Goal: Information Seeking & Learning: Understand process/instructions

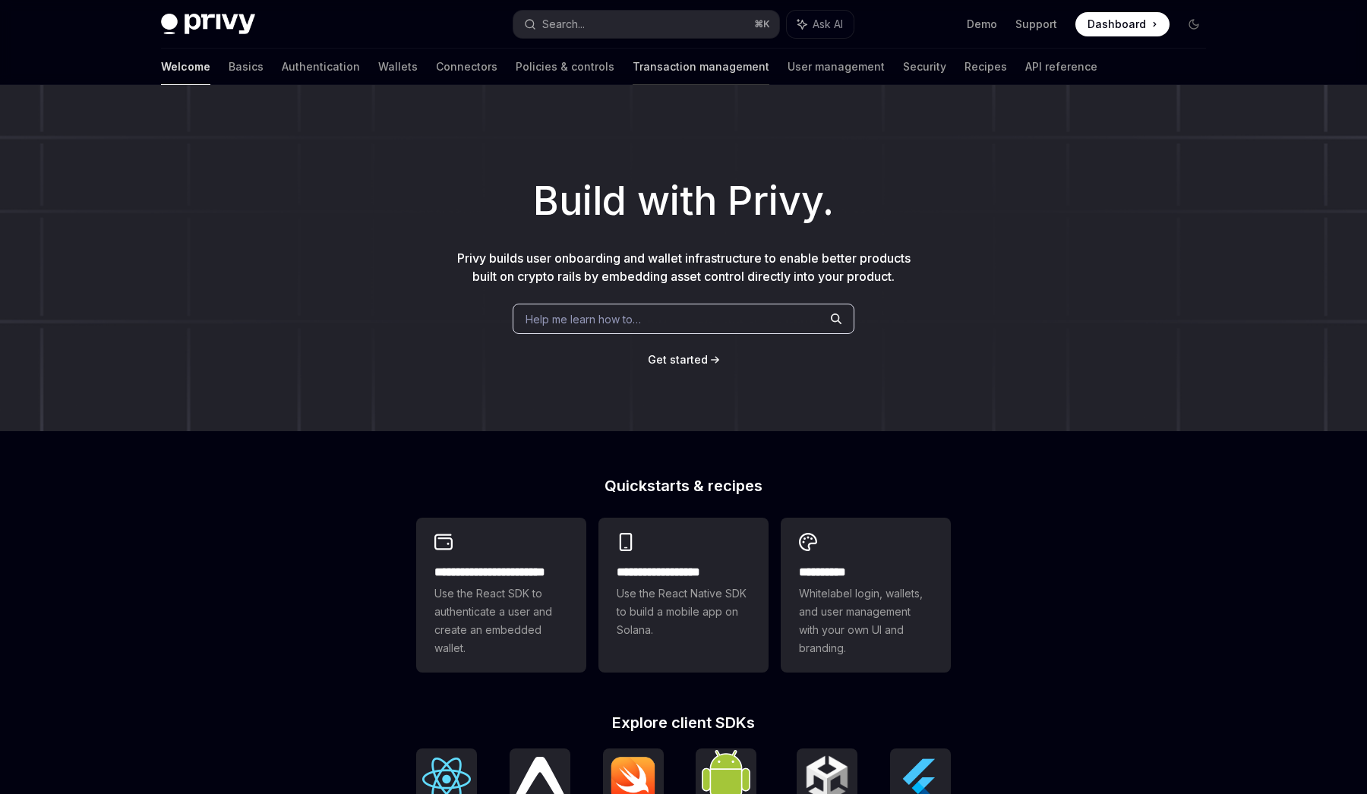
click at [633, 59] on link "Transaction management" at bounding box center [701, 67] width 137 height 36
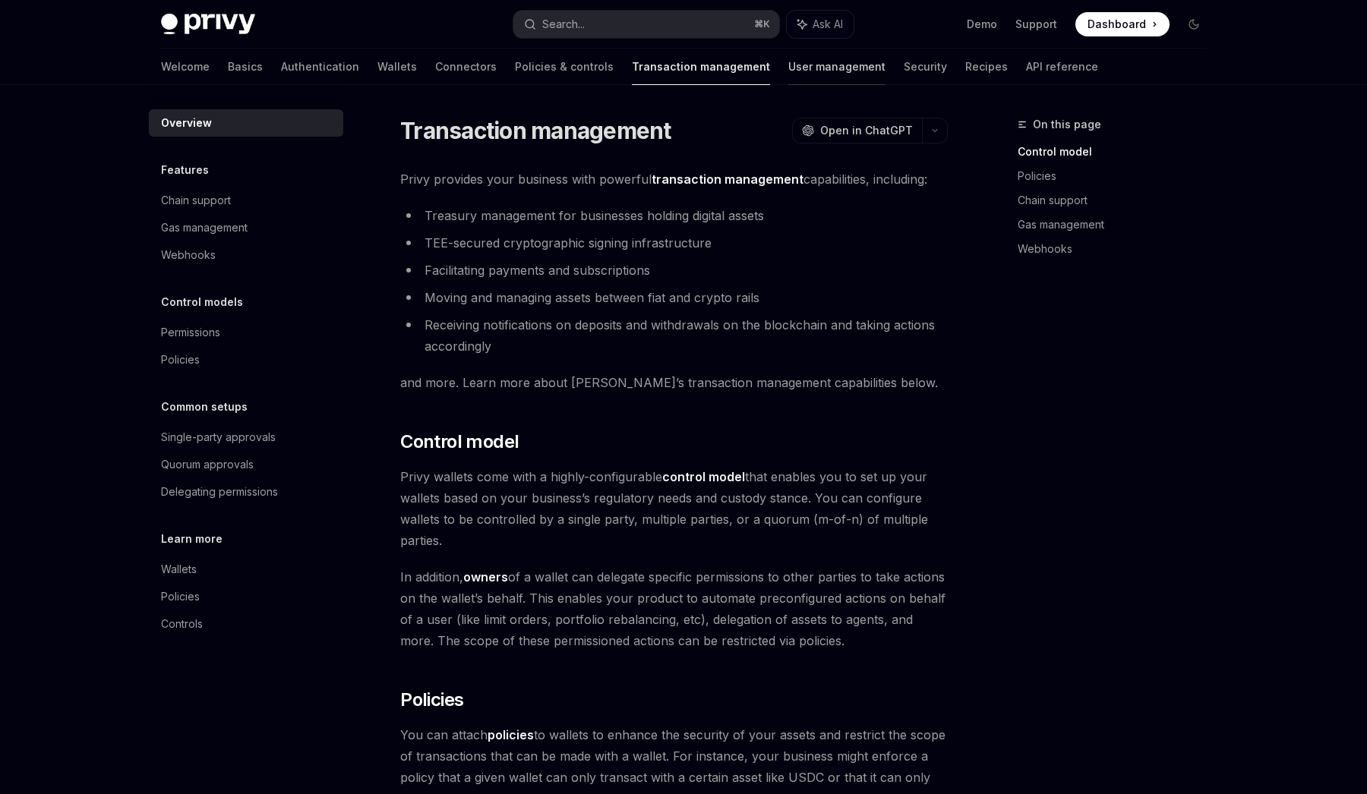
click at [788, 69] on link "User management" at bounding box center [836, 67] width 97 height 36
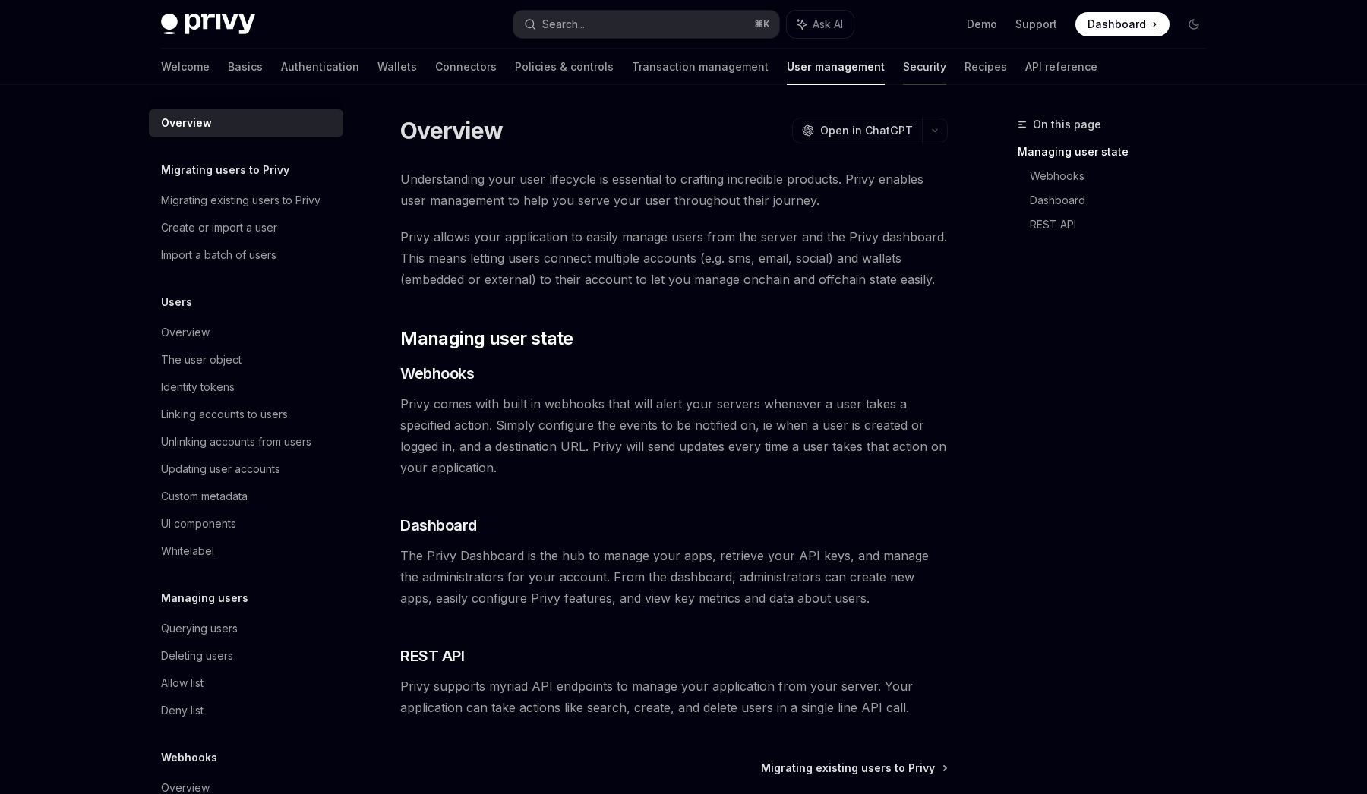
click at [903, 69] on link "Security" at bounding box center [924, 67] width 43 height 36
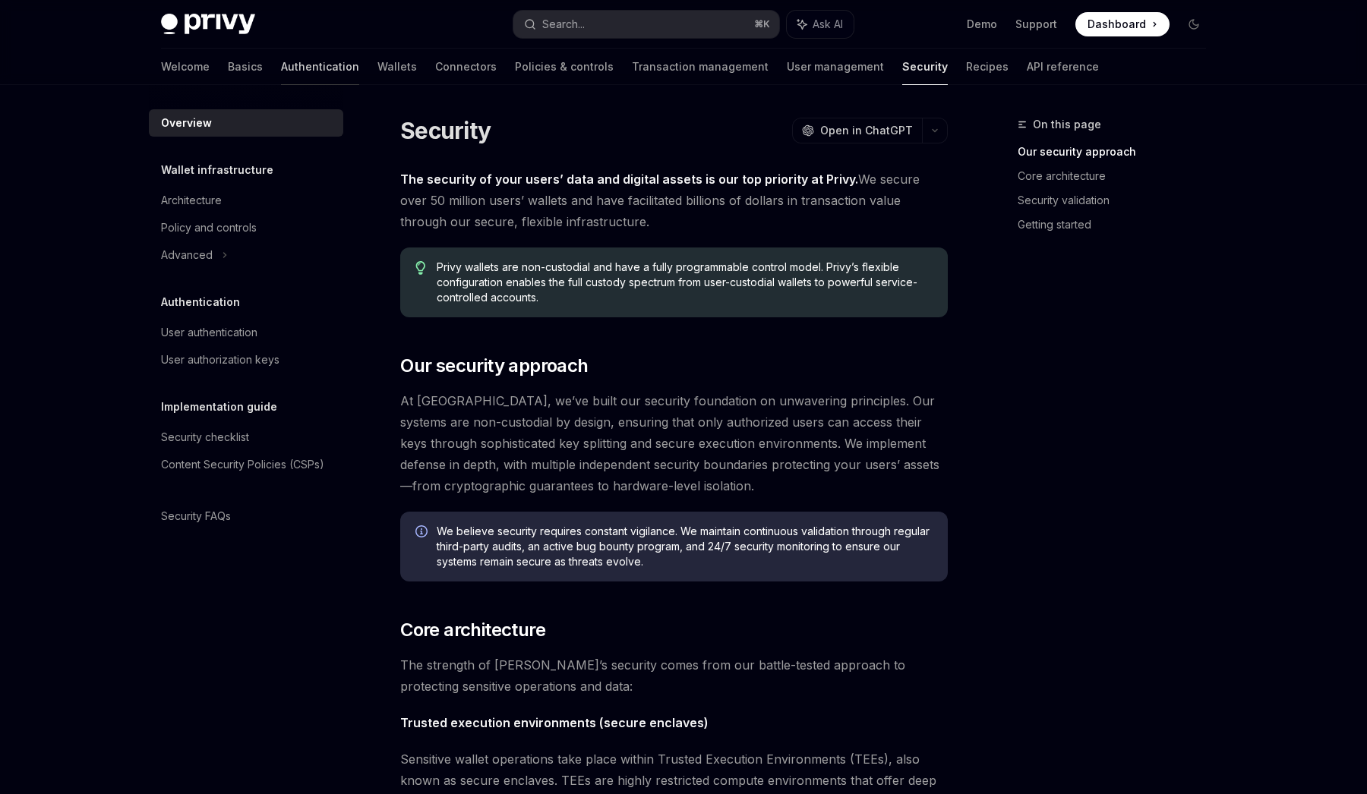
click at [281, 66] on link "Authentication" at bounding box center [320, 67] width 78 height 36
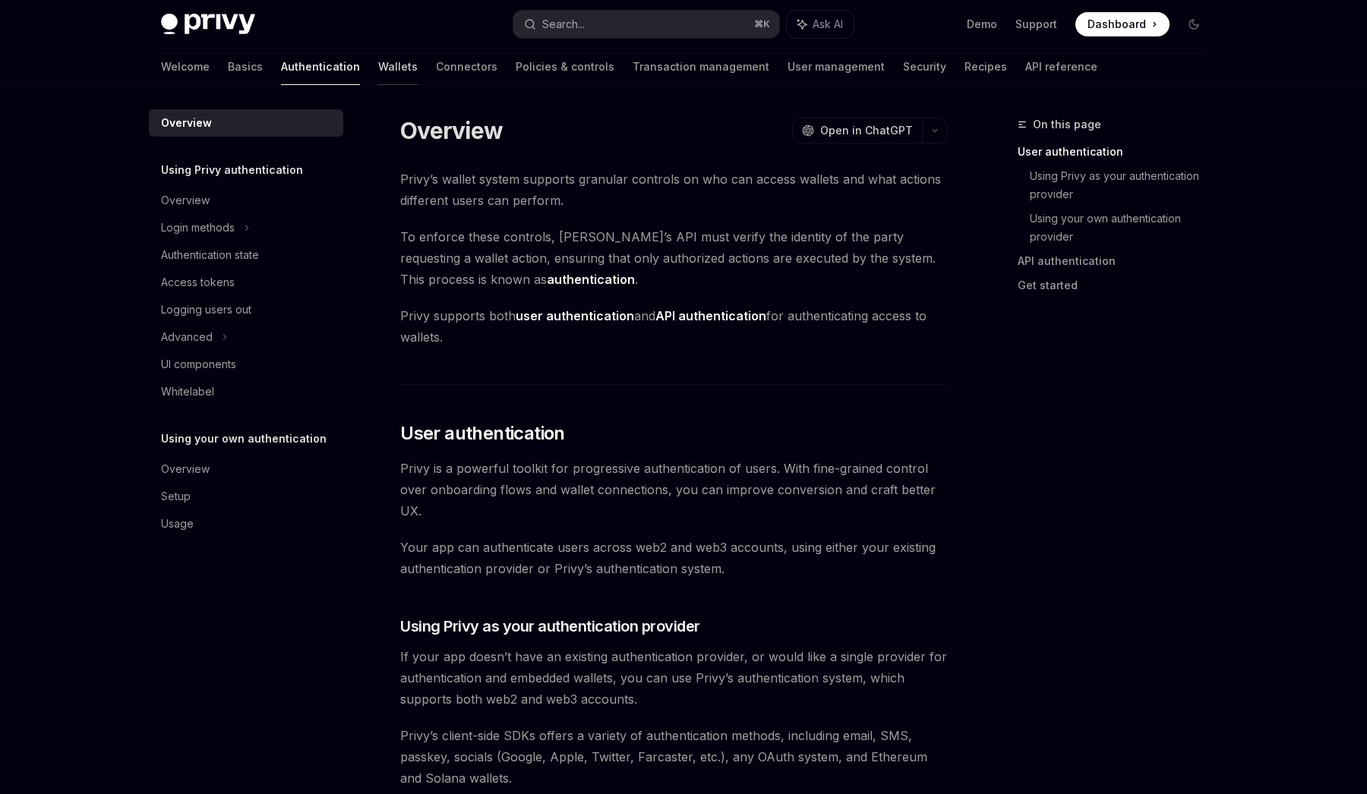
click at [378, 67] on link "Wallets" at bounding box center [397, 67] width 39 height 36
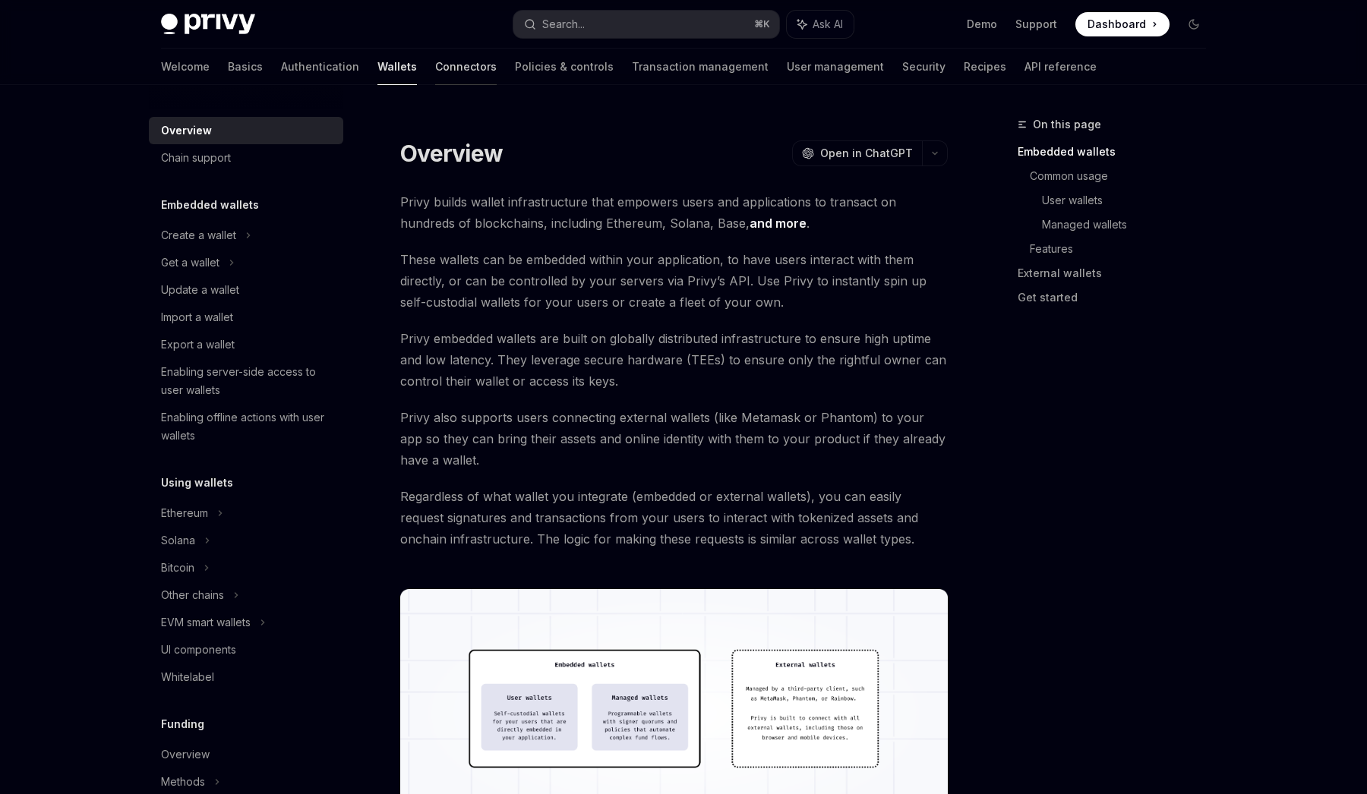
click at [435, 77] on link "Connectors" at bounding box center [466, 67] width 62 height 36
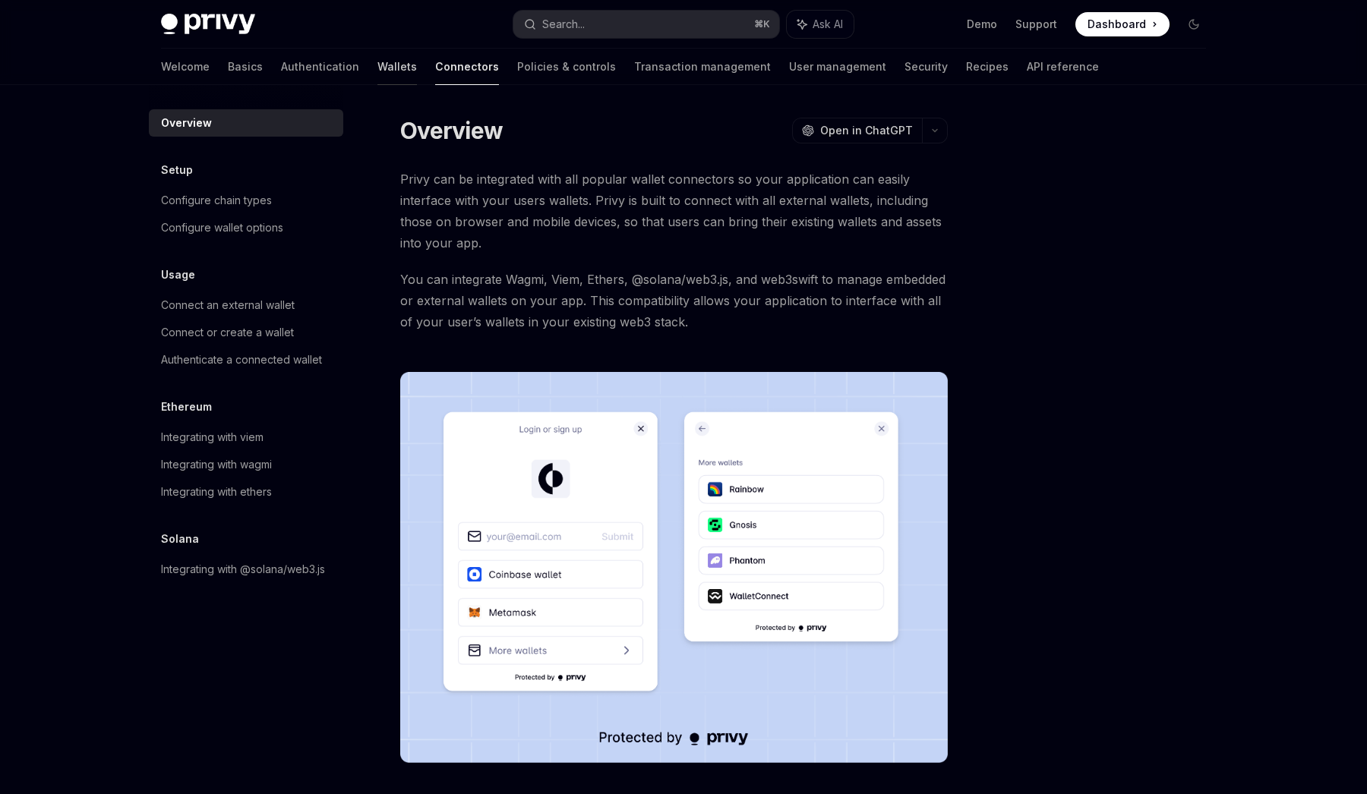
click at [377, 69] on link "Wallets" at bounding box center [396, 67] width 39 height 36
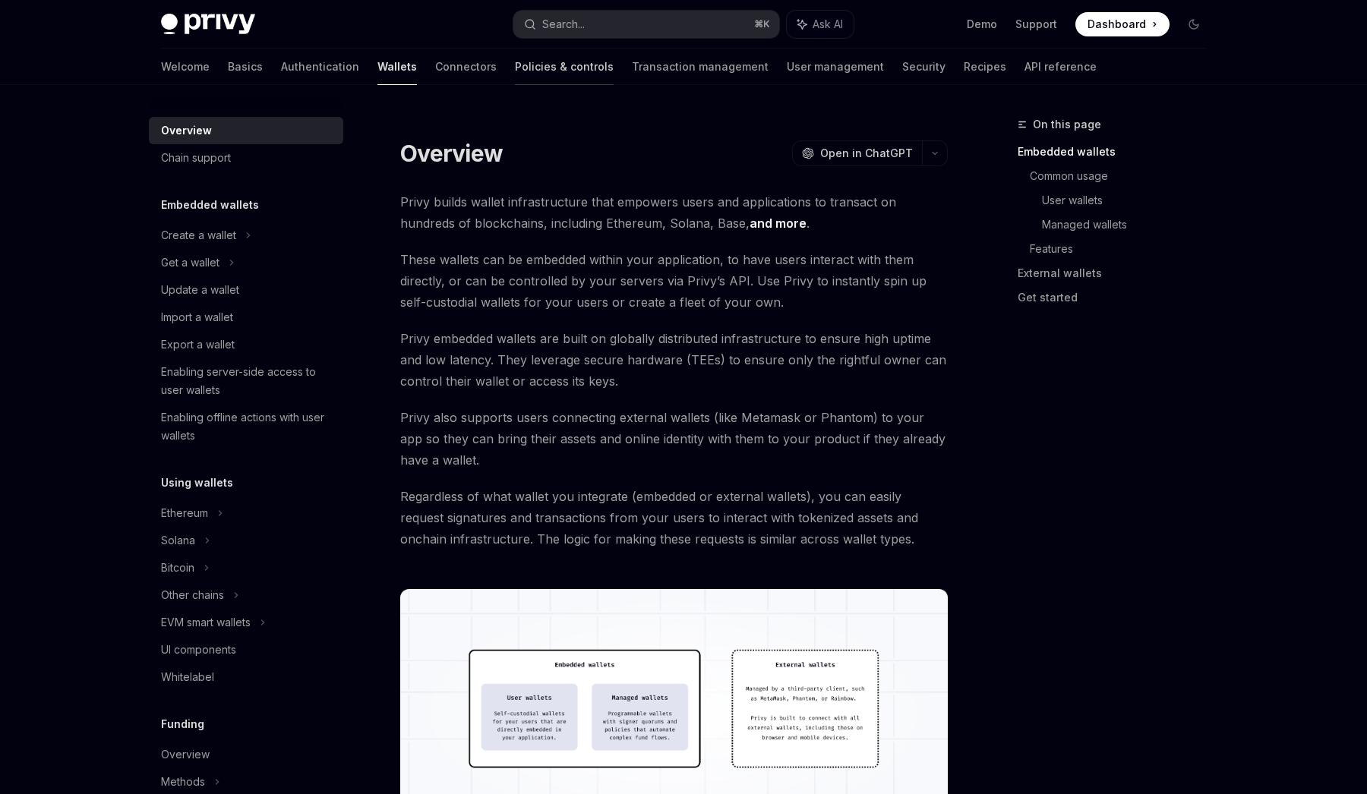
click at [515, 65] on link "Policies & controls" at bounding box center [564, 67] width 99 height 36
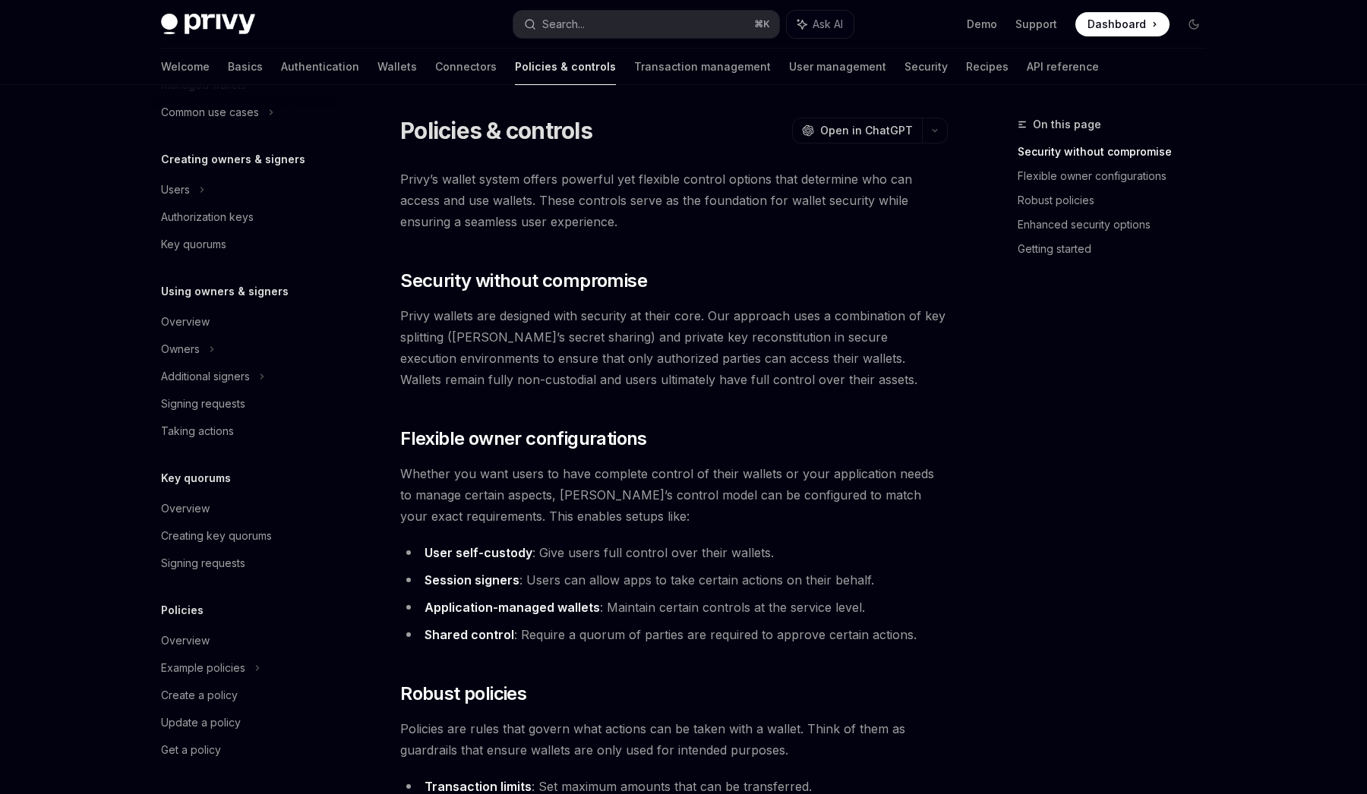
scroll to position [275, 0]
click at [634, 66] on link "Transaction management" at bounding box center [702, 67] width 137 height 36
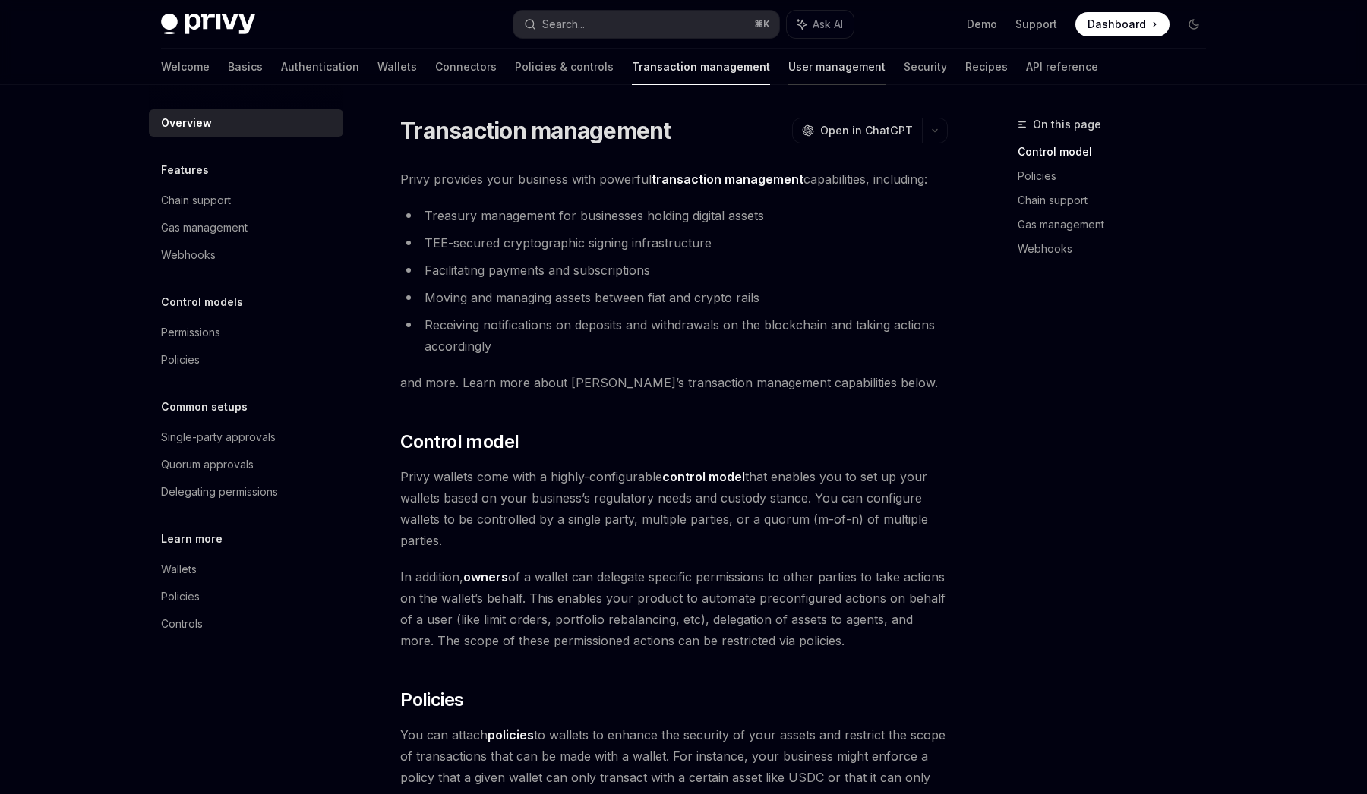
click at [788, 68] on link "User management" at bounding box center [836, 67] width 97 height 36
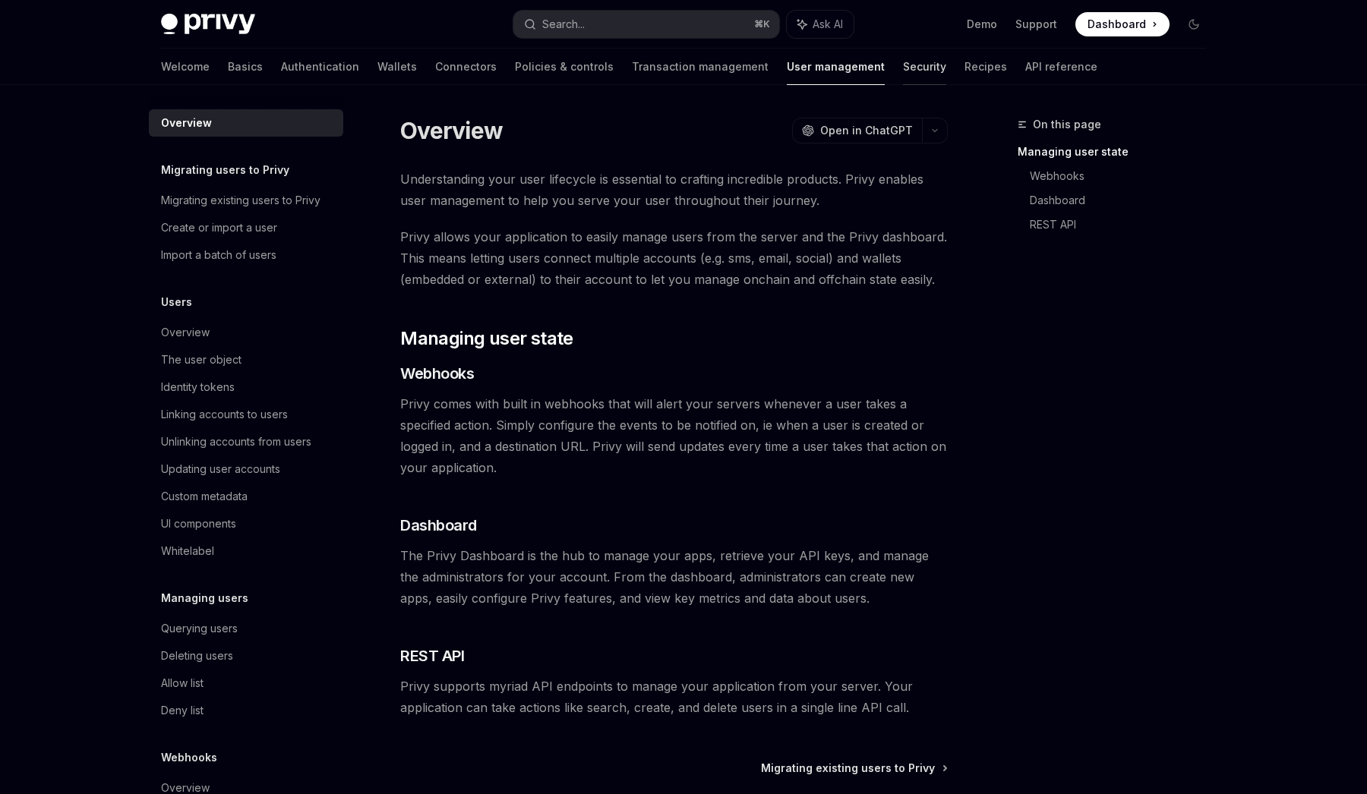
click at [903, 68] on link "Security" at bounding box center [924, 67] width 43 height 36
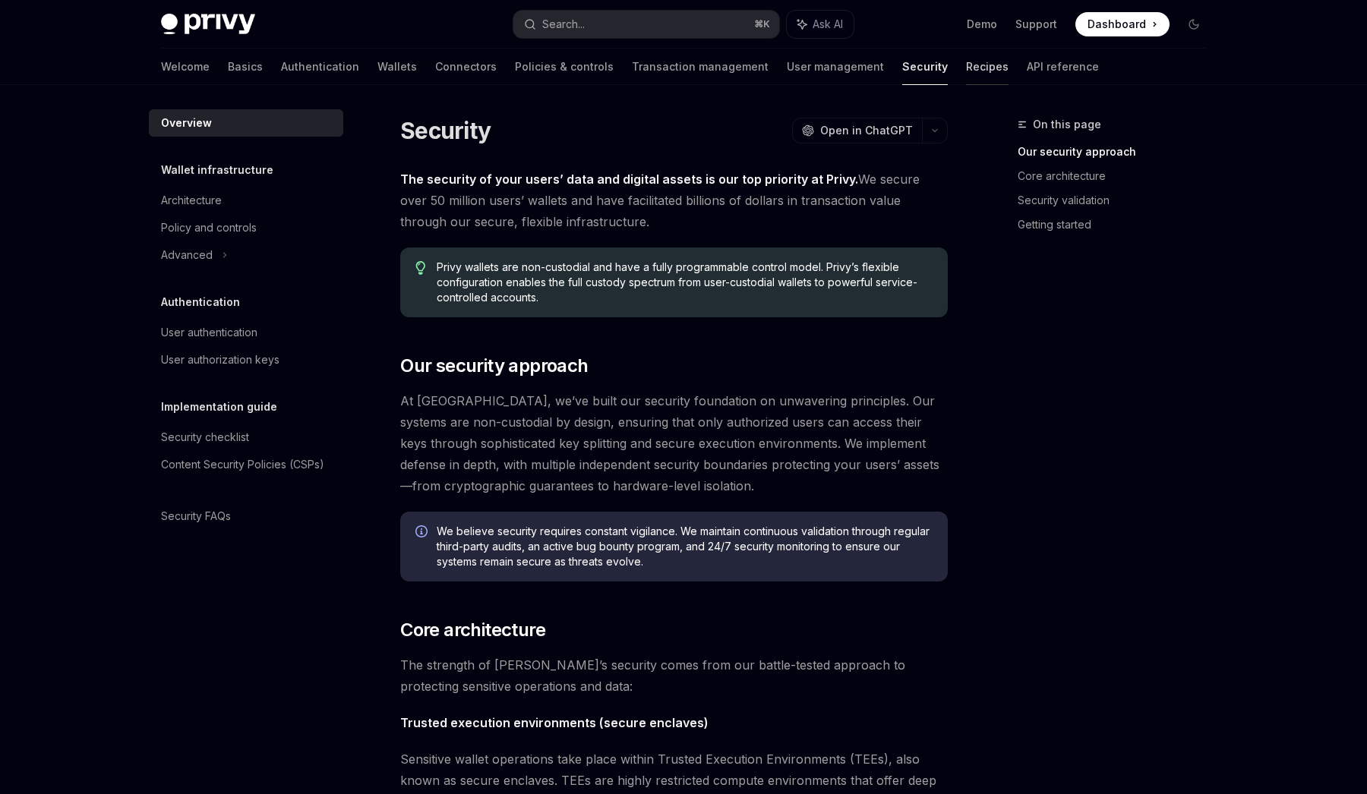
click at [966, 66] on link "Recipes" at bounding box center [987, 67] width 43 height 36
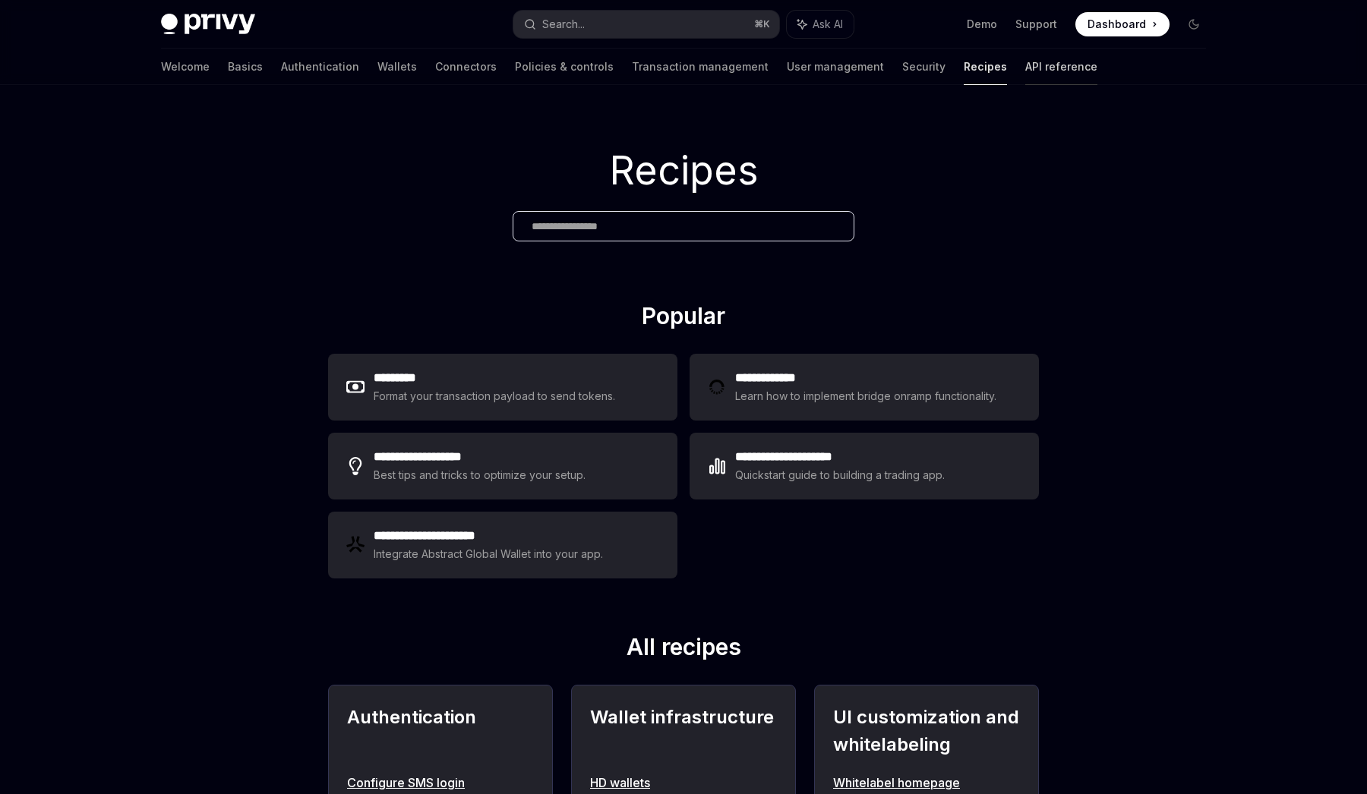
click at [1025, 66] on link "API reference" at bounding box center [1061, 67] width 72 height 36
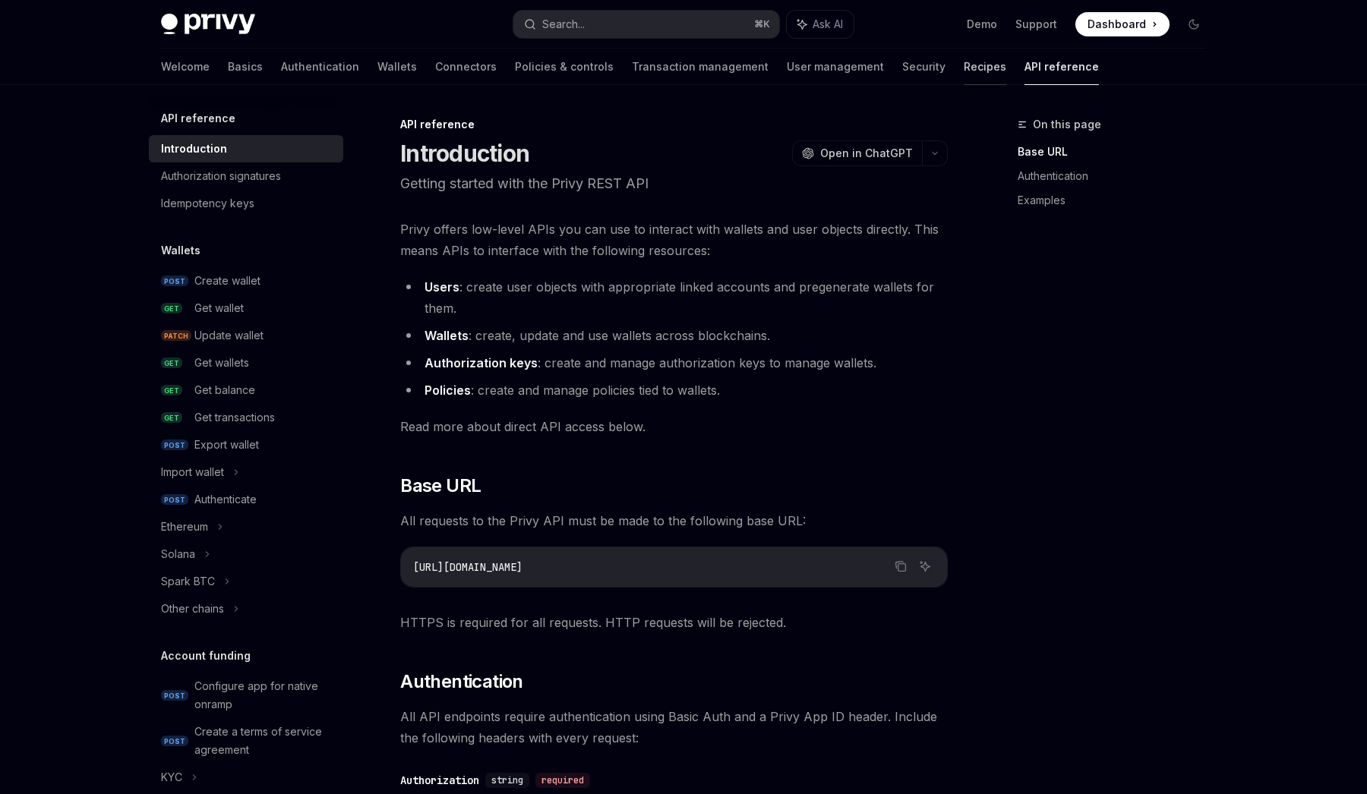
click at [964, 81] on link "Recipes" at bounding box center [985, 67] width 43 height 36
type textarea "*"
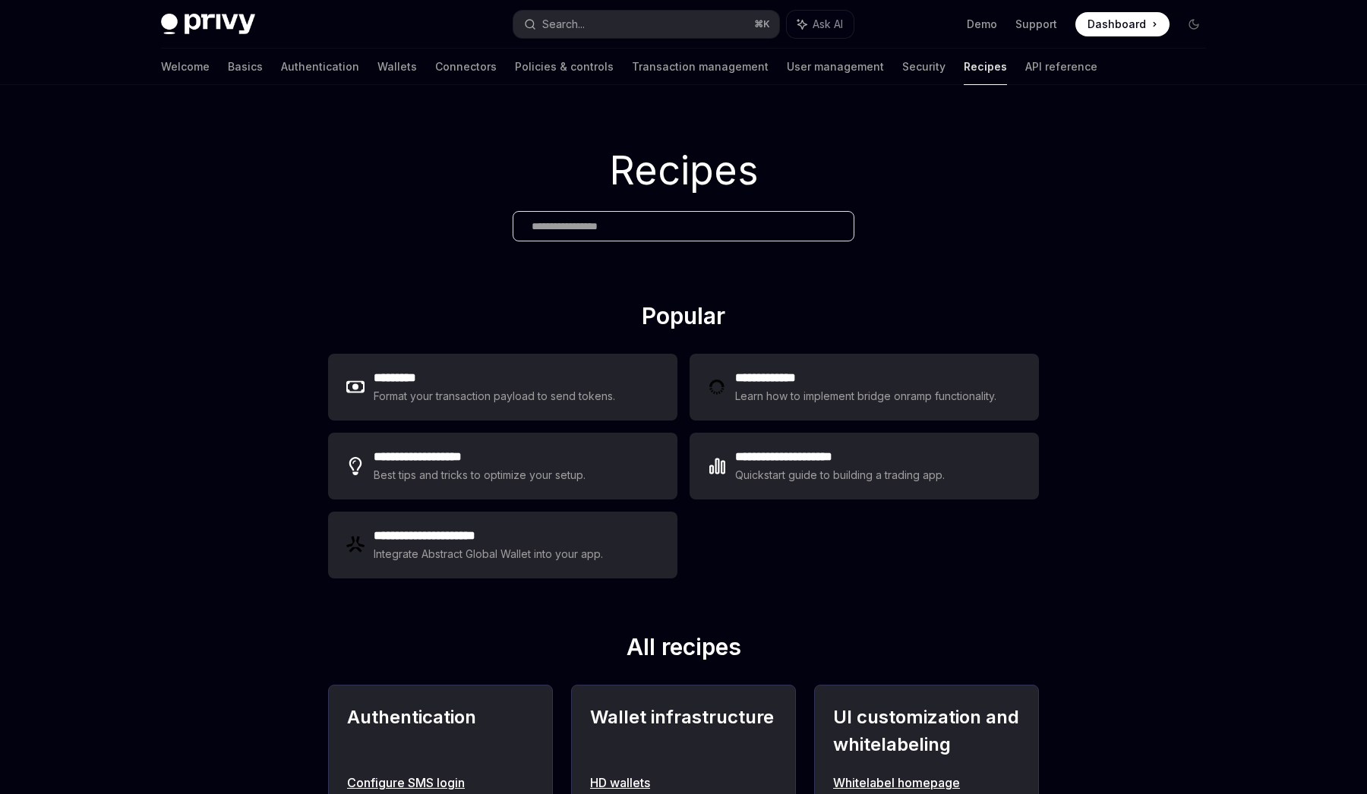
click at [686, 166] on h1 "Recipes" at bounding box center [683, 170] width 1367 height 59
click at [684, 163] on h1 "Recipes" at bounding box center [683, 170] width 1367 height 59
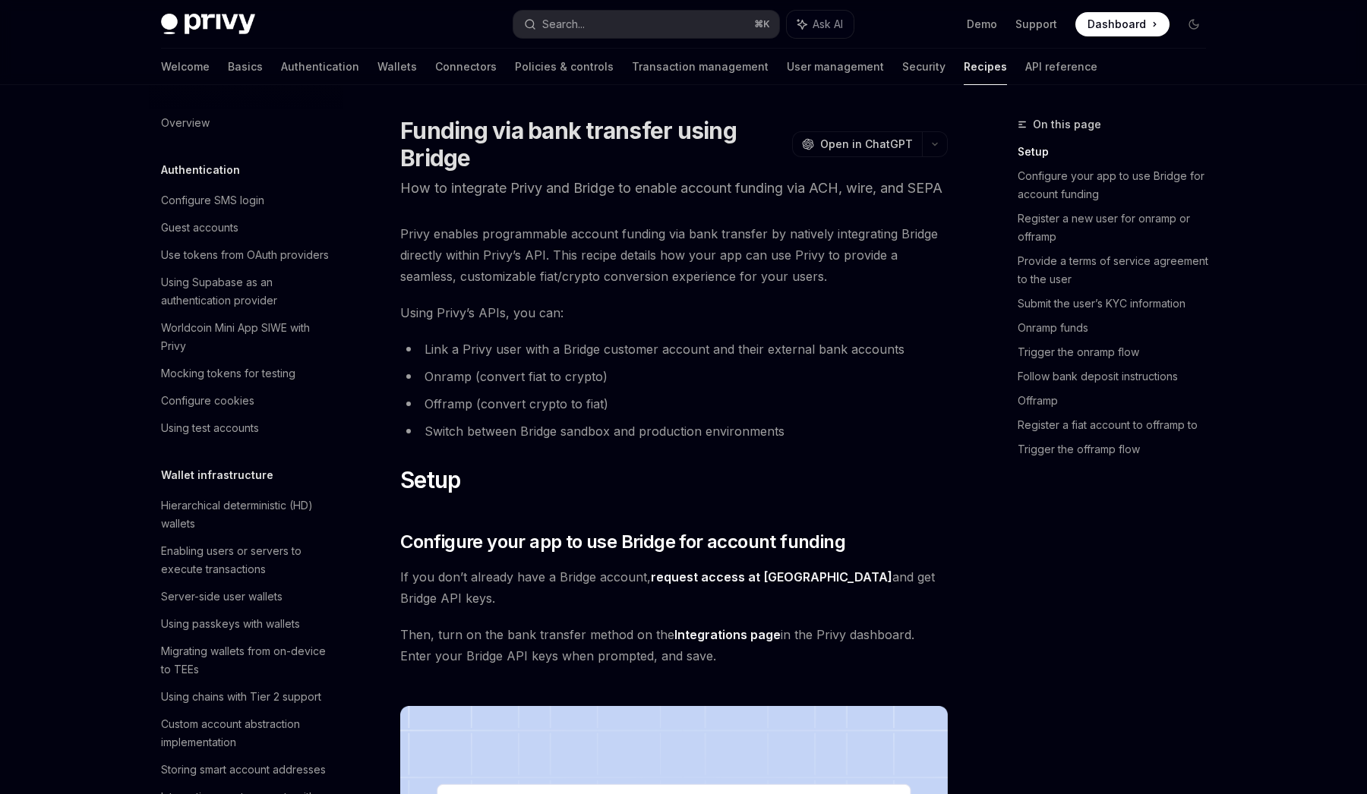
click at [527, 184] on p "How to integrate Privy and Bridge to enable account funding via ACH, wire, and …" at bounding box center [674, 188] width 548 height 21
click at [525, 187] on p "How to integrate Privy and Bridge to enable account funding via ACH, wire, and …" at bounding box center [674, 188] width 548 height 21
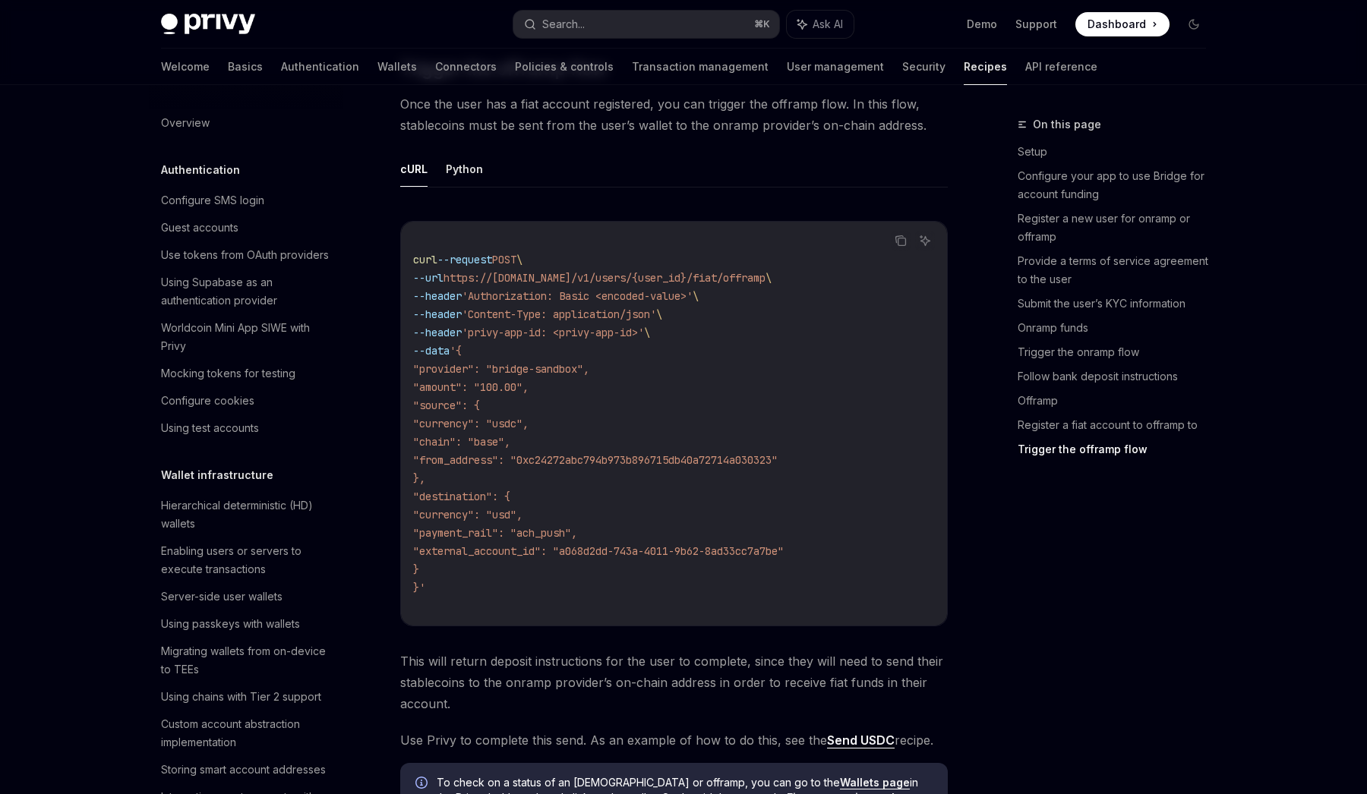
scroll to position [5115, 0]
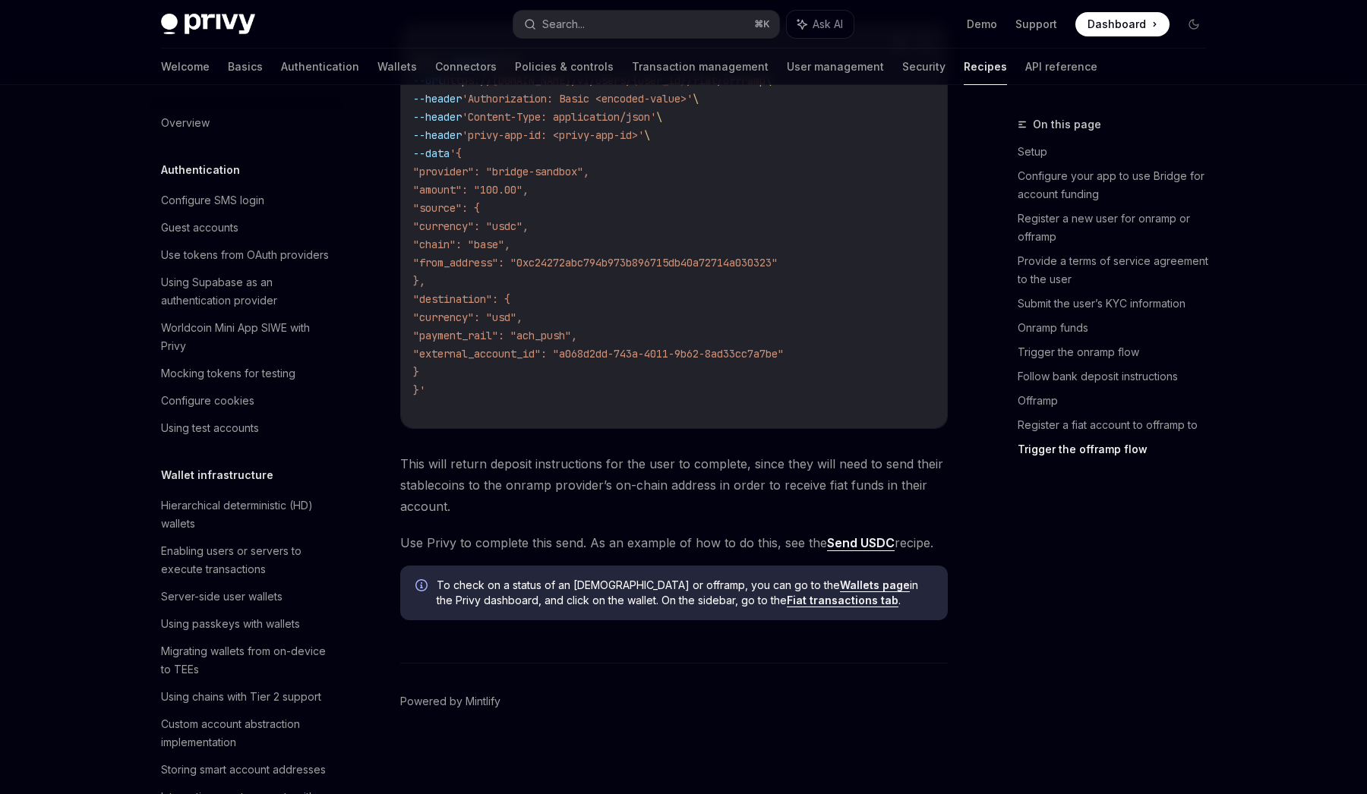
click at [681, 486] on span "This will return deposit instructions for the user to complete, since they will…" at bounding box center [674, 485] width 548 height 64
click at [615, 486] on span "This will return deposit instructions for the user to complete, since they will…" at bounding box center [674, 485] width 548 height 64
click at [582, 486] on span "This will return deposit instructions for the user to complete, since they will…" at bounding box center [674, 485] width 548 height 64
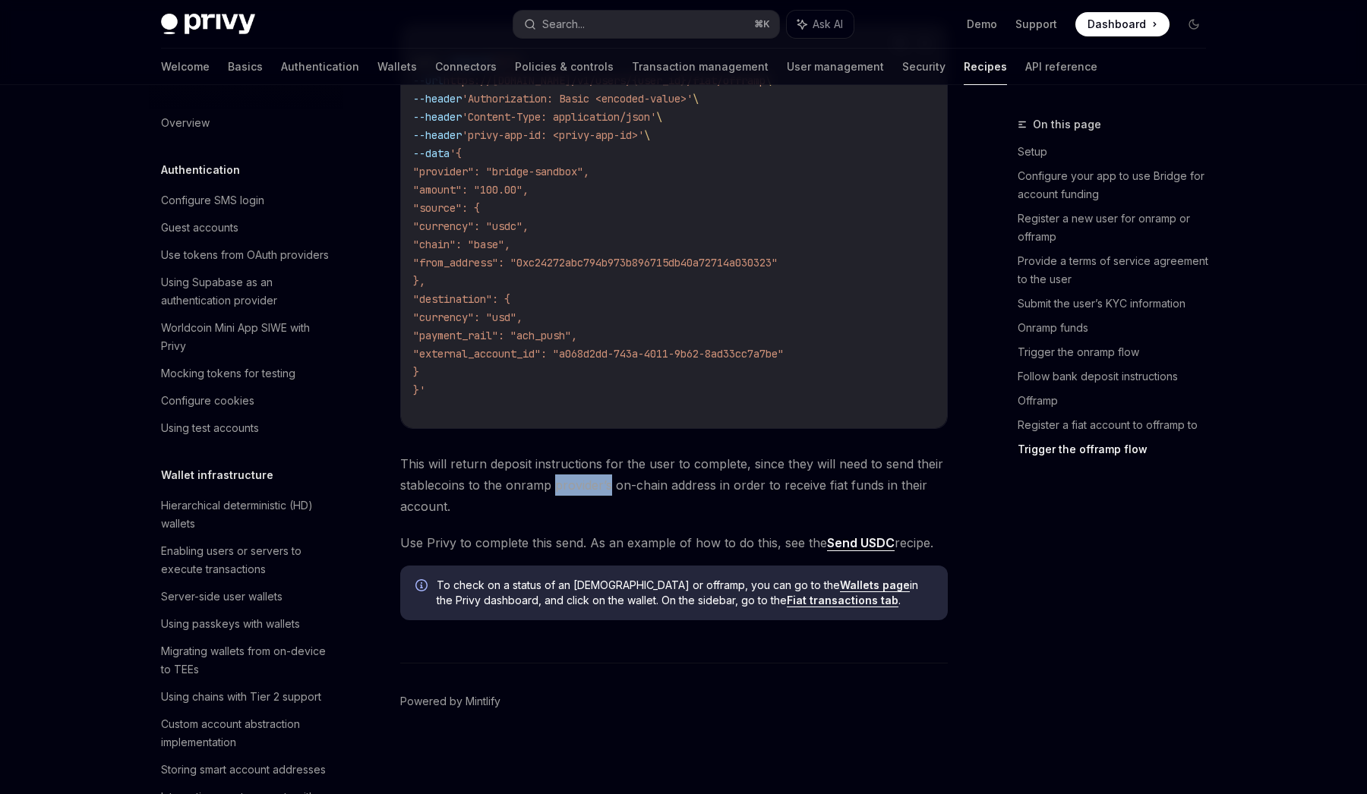
click at [564, 486] on span "This will return deposit instructions for the user to complete, since they will…" at bounding box center [674, 485] width 548 height 64
click at [513, 489] on span "This will return deposit instructions for the user to complete, since they will…" at bounding box center [674, 485] width 548 height 64
click at [494, 489] on span "This will return deposit instructions for the user to complete, since they will…" at bounding box center [674, 485] width 548 height 64
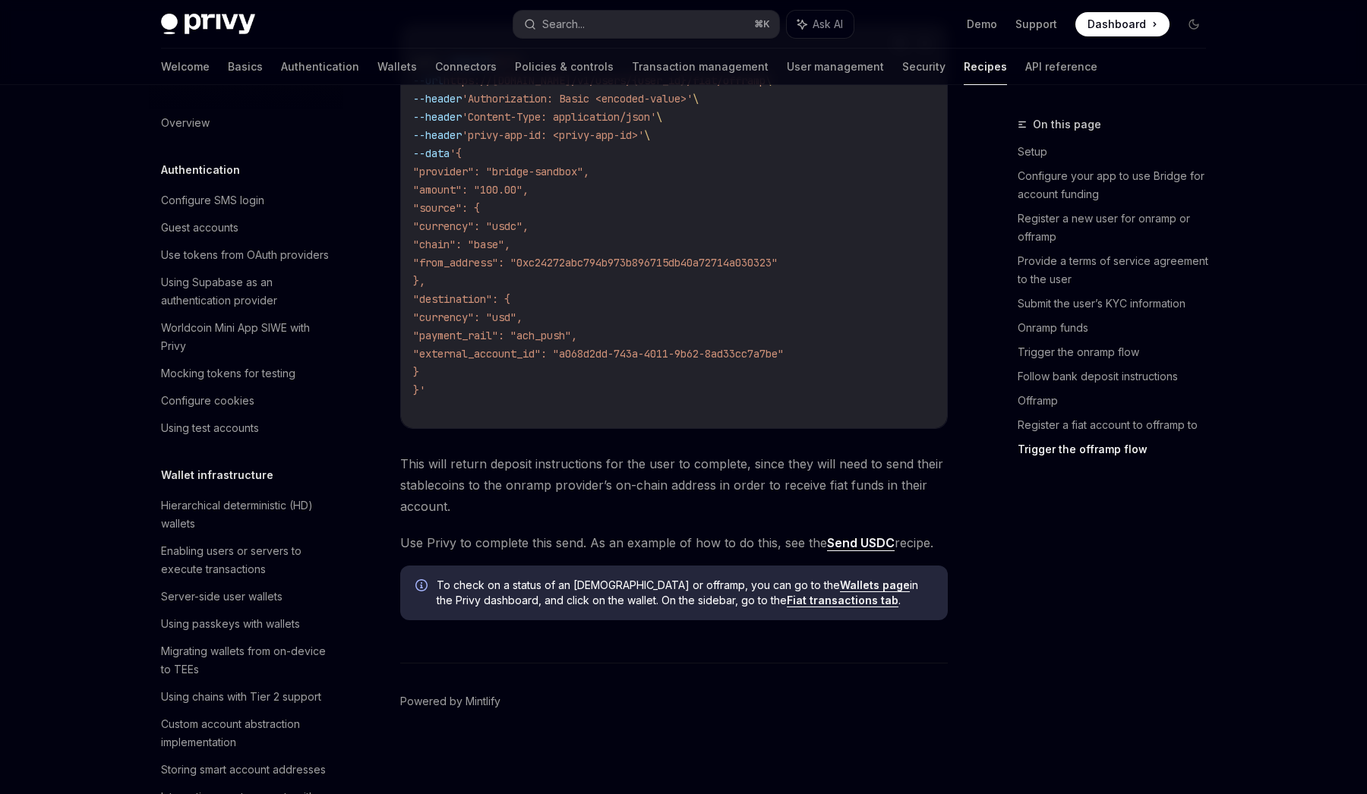
click at [451, 489] on span "This will return deposit instructions for the user to complete, since they will…" at bounding box center [674, 485] width 548 height 64
click at [472, 460] on span "This will return deposit instructions for the user to complete, since they will…" at bounding box center [674, 485] width 548 height 64
click at [431, 456] on span "This will return deposit instructions for the user to complete, since they will…" at bounding box center [674, 485] width 548 height 64
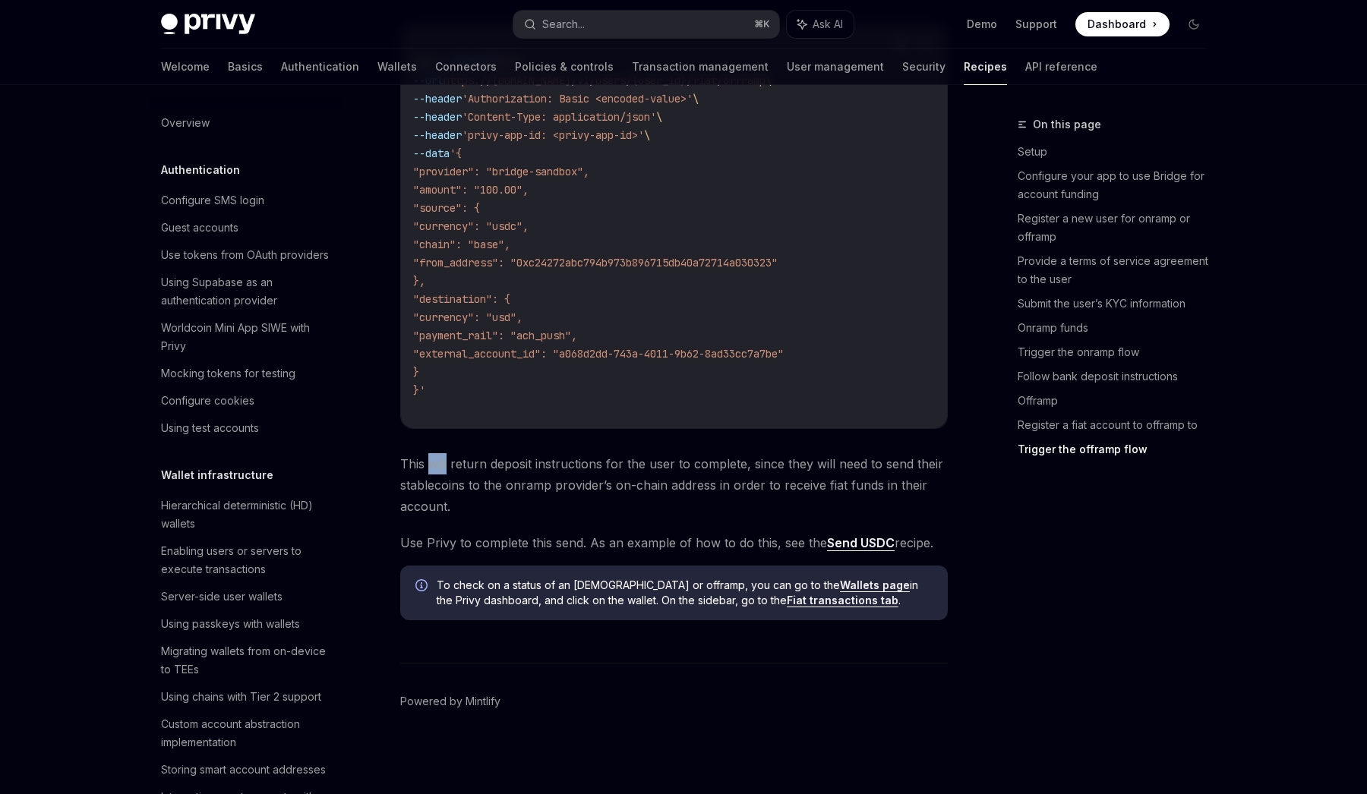
click at [431, 456] on span "This will return deposit instructions for the user to complete, since they will…" at bounding box center [674, 485] width 548 height 64
